Goal: Task Accomplishment & Management: Use online tool/utility

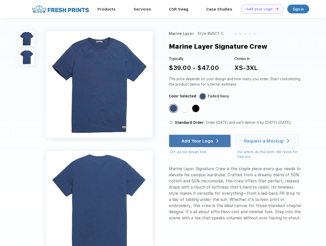
click at [261, 9] on link "Add your Logo Design Tool" at bounding box center [262, 9] width 42 height 9
click at [0, 0] on div "Design Tool" at bounding box center [0, 0] width 0 height 0
click at [275, 9] on link "Add your Logo Design Tool" at bounding box center [262, 9] width 42 height 9
click at [27, 38] on img at bounding box center [26, 38] width 15 height 15
click at [27, 57] on img at bounding box center [26, 57] width 15 height 15
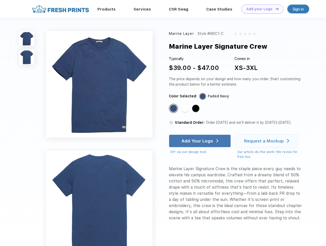
click at [174, 109] on div "Standard Color" at bounding box center [173, 108] width 7 height 7
click at [186, 109] on div "Standard Color" at bounding box center [185, 108] width 7 height 7
click at [196, 109] on div "Standard Color" at bounding box center [195, 108] width 7 height 7
click at [200, 141] on div "Add Your Logo" at bounding box center [198, 140] width 32 height 5
click at [268, 141] on div "Request a Mockup" at bounding box center [264, 140] width 40 height 5
